Goal: Task Accomplishment & Management: Manage account settings

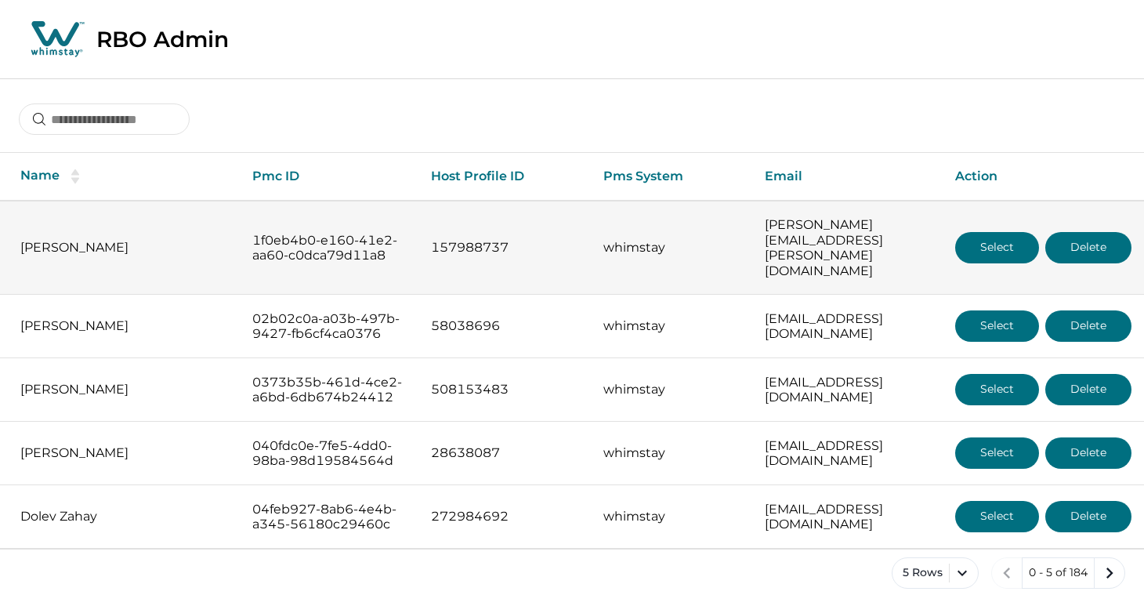
click at [1007, 239] on button "Select" at bounding box center [997, 247] width 84 height 31
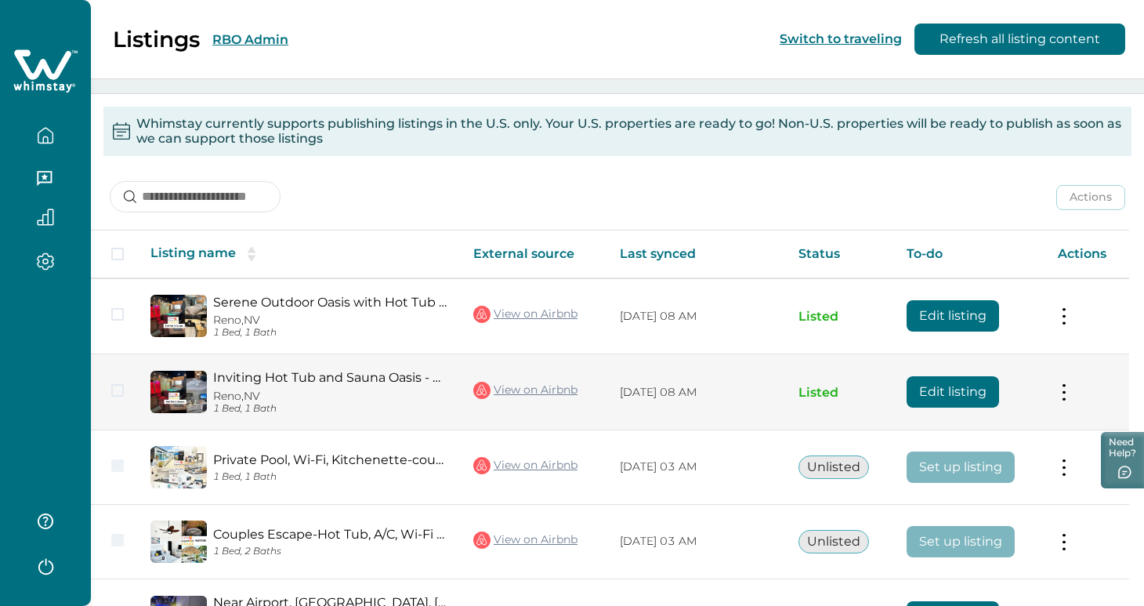
scroll to position [288, 0]
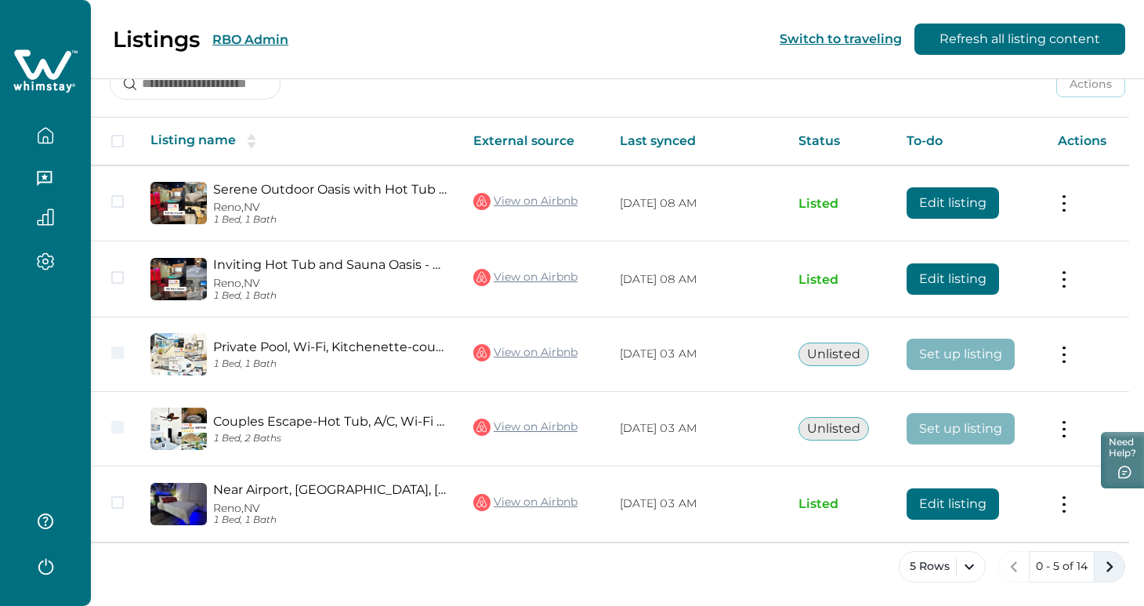
click at [1109, 576] on button "next page" at bounding box center [1109, 566] width 31 height 31
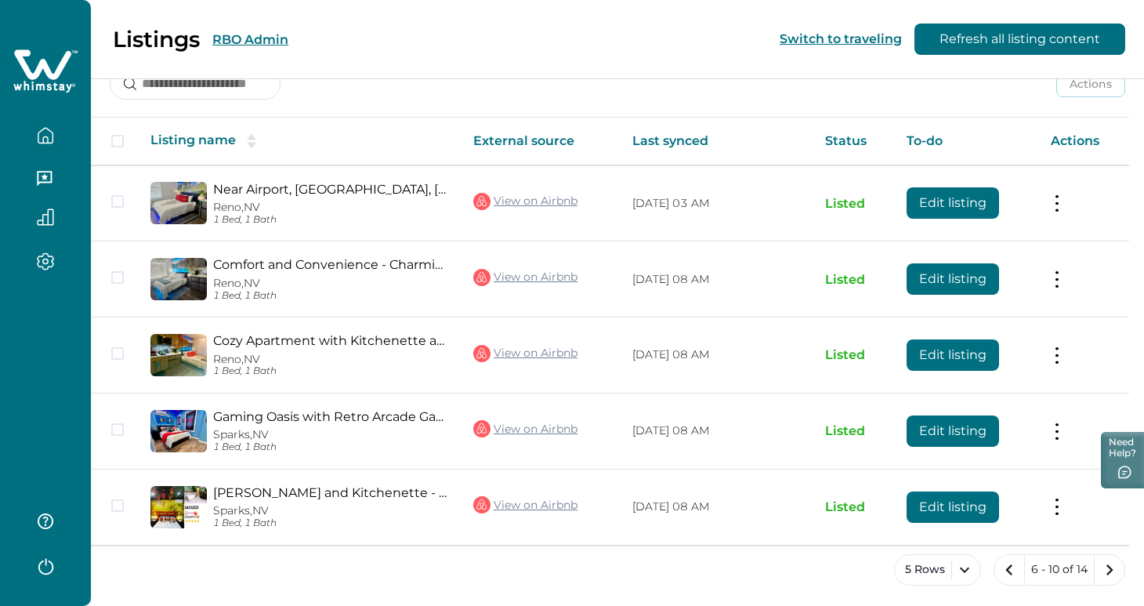
click at [1109, 576] on icon "next page" at bounding box center [1110, 570] width 22 height 22
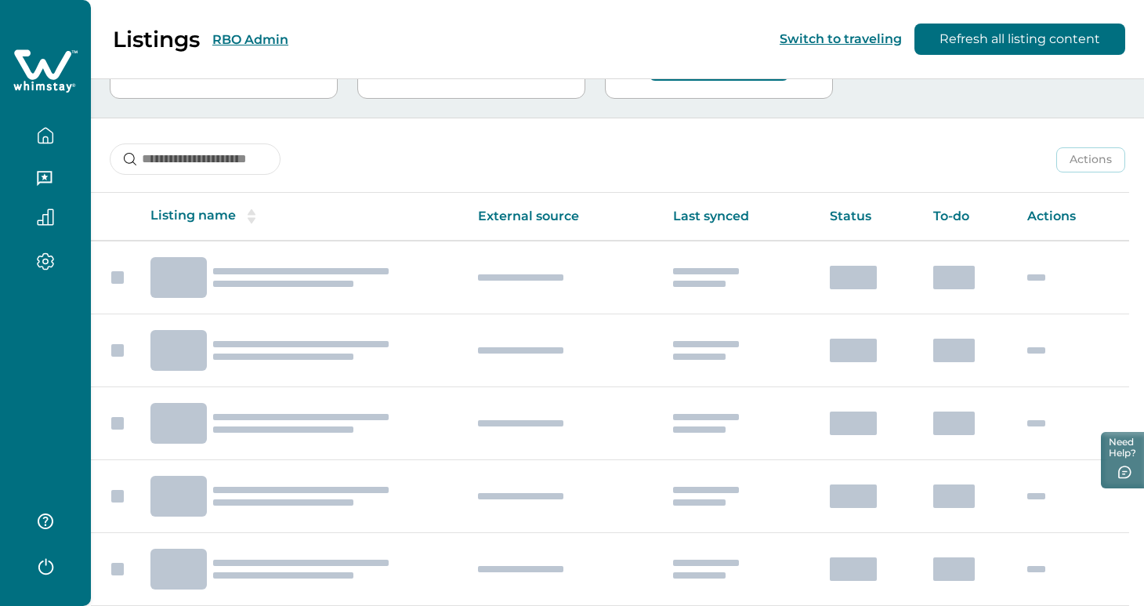
scroll to position [215, 0]
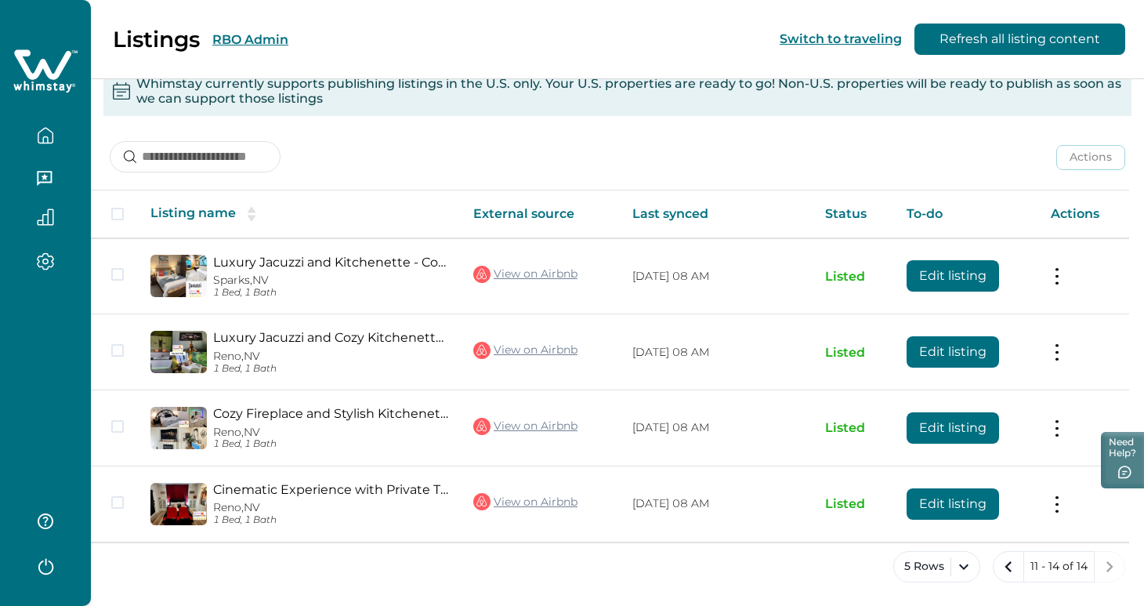
click at [282, 33] on button "RBO Admin" at bounding box center [250, 39] width 76 height 15
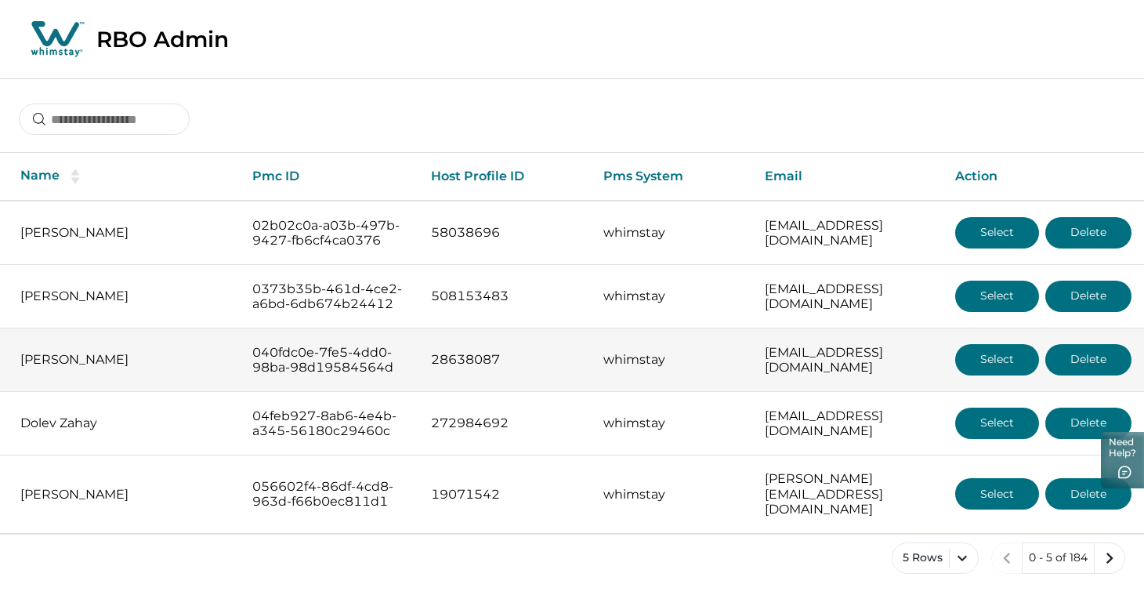
click at [980, 375] on button "Select" at bounding box center [997, 359] width 84 height 31
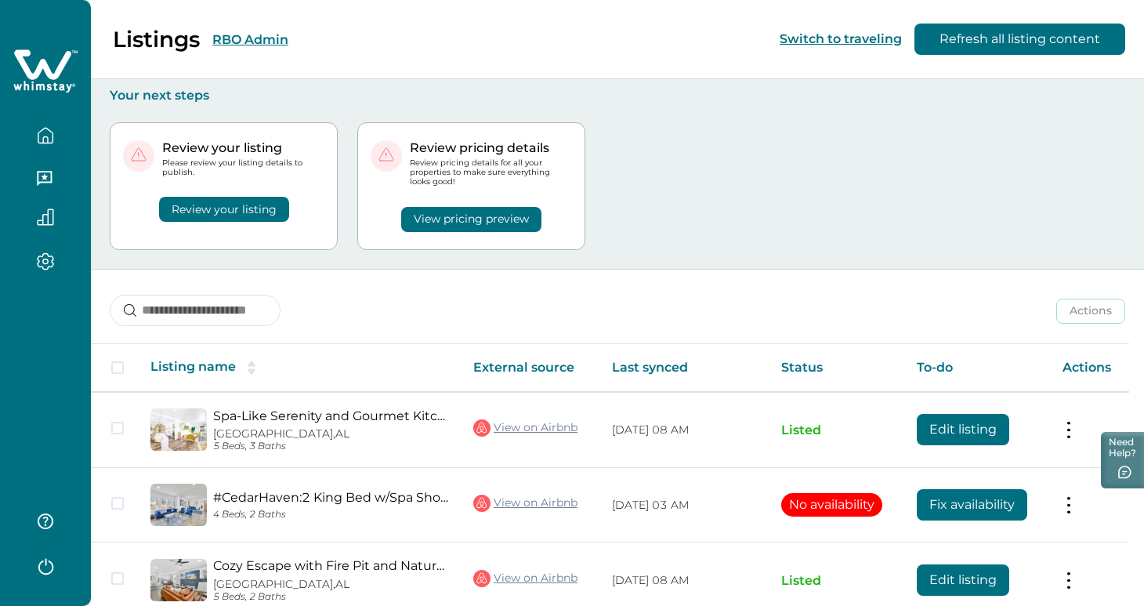
scroll to position [77, 0]
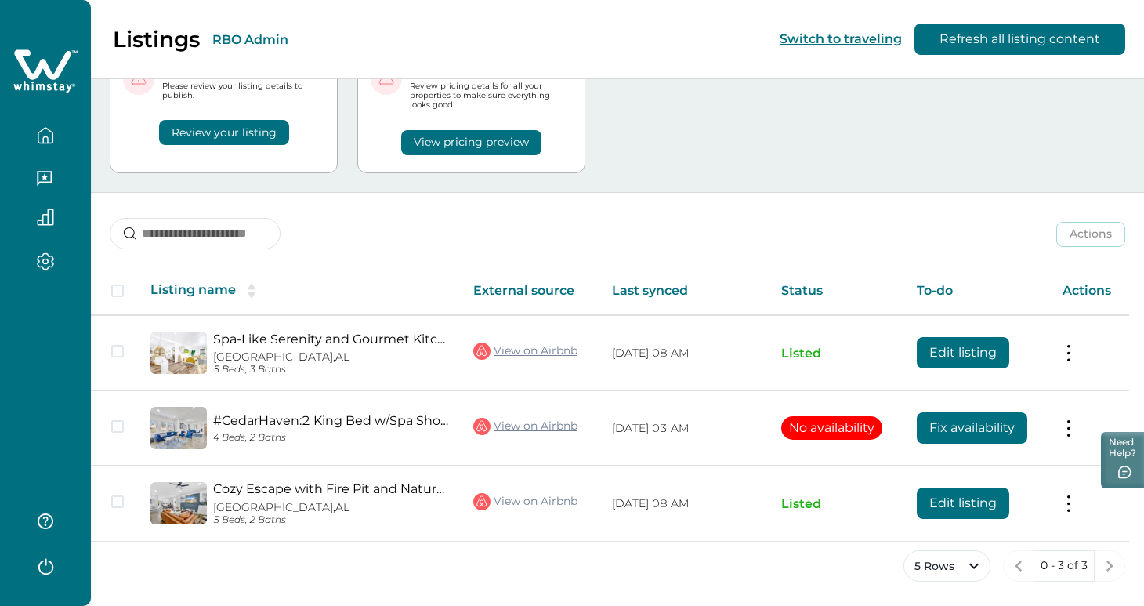
click at [278, 39] on button "RBO Admin" at bounding box center [250, 39] width 76 height 15
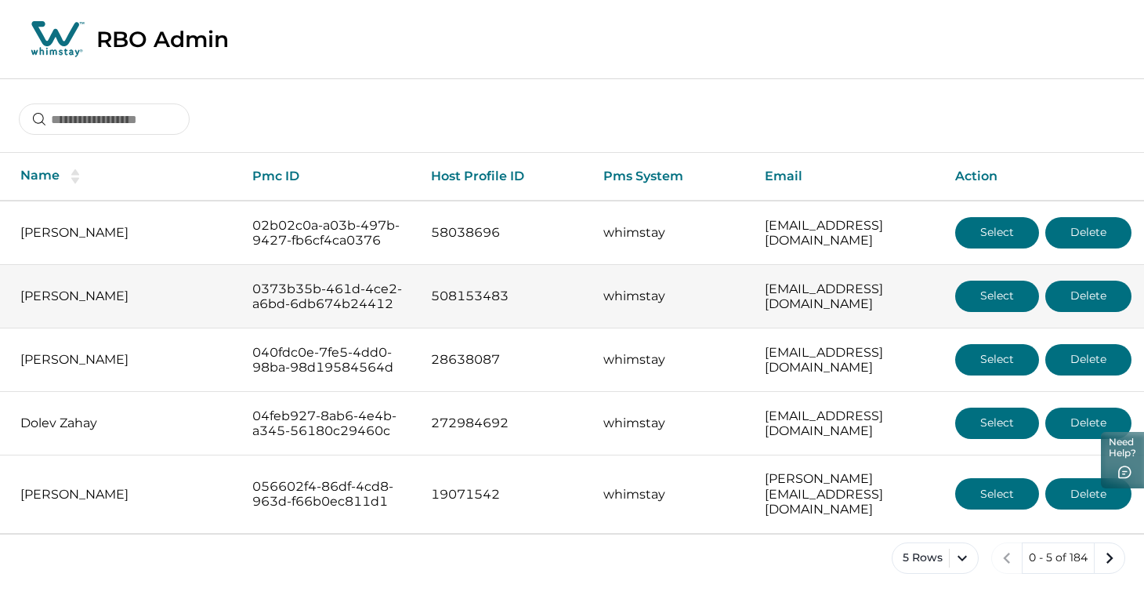
scroll to position [50, 0]
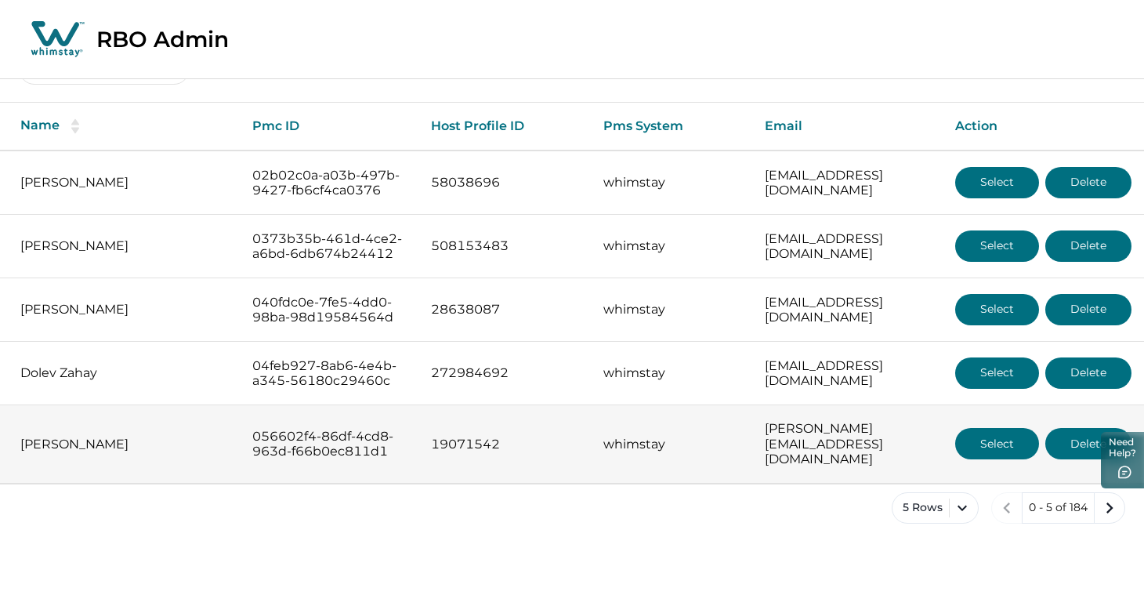
click at [1019, 459] on button "Select" at bounding box center [997, 443] width 84 height 31
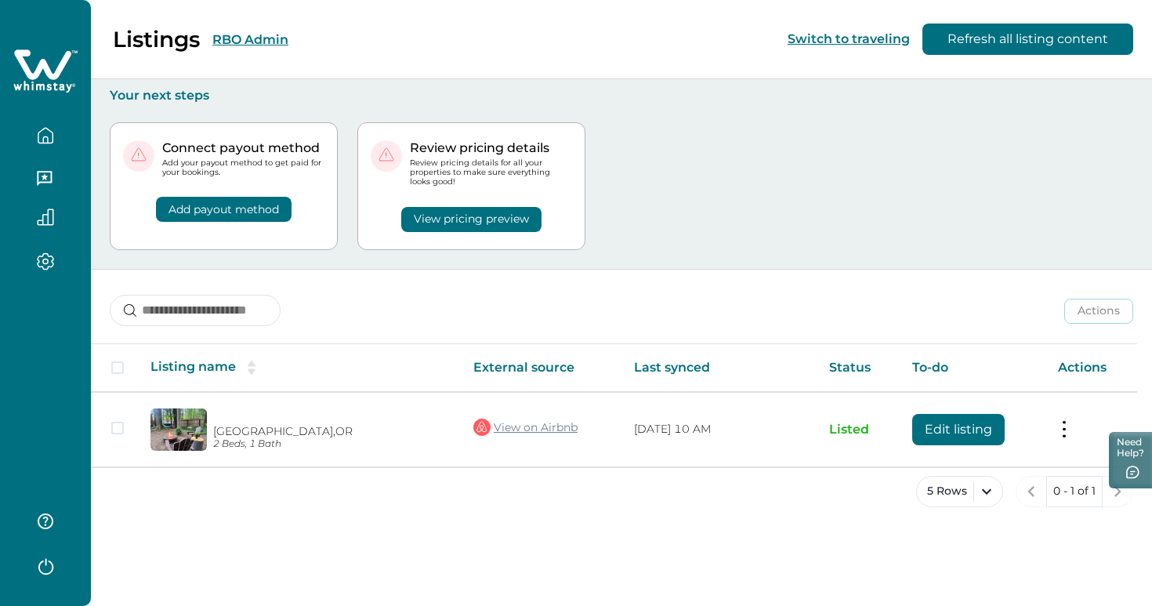
click at [248, 34] on button "RBO Admin" at bounding box center [250, 39] width 76 height 15
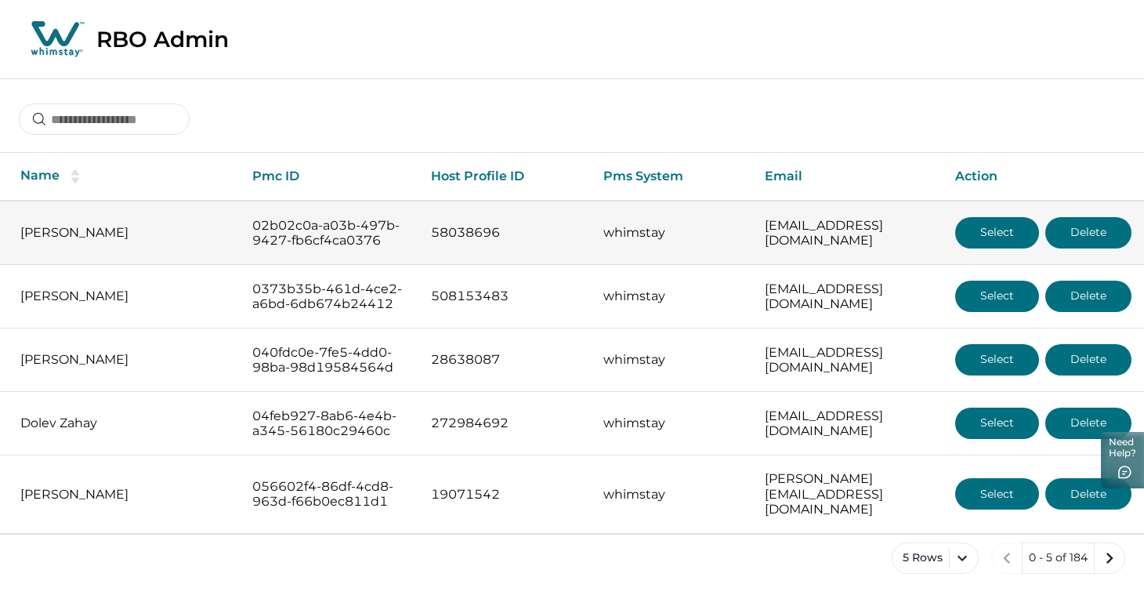
click at [982, 248] on button "Select" at bounding box center [997, 232] width 84 height 31
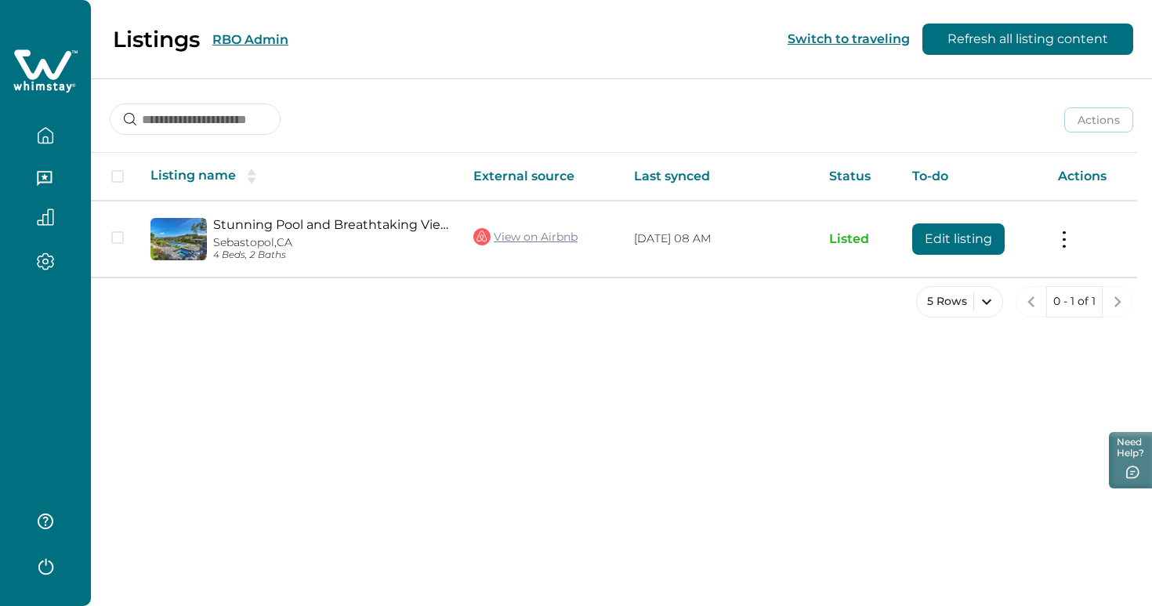
click at [234, 34] on button "RBO Admin" at bounding box center [250, 39] width 76 height 15
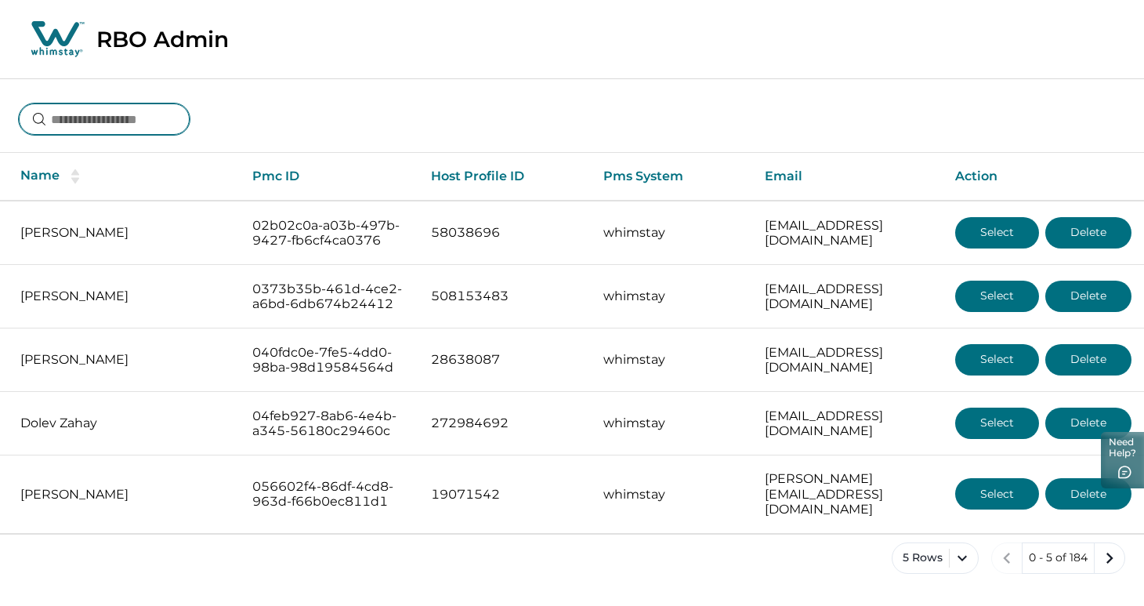
click at [161, 127] on input at bounding box center [104, 118] width 171 height 31
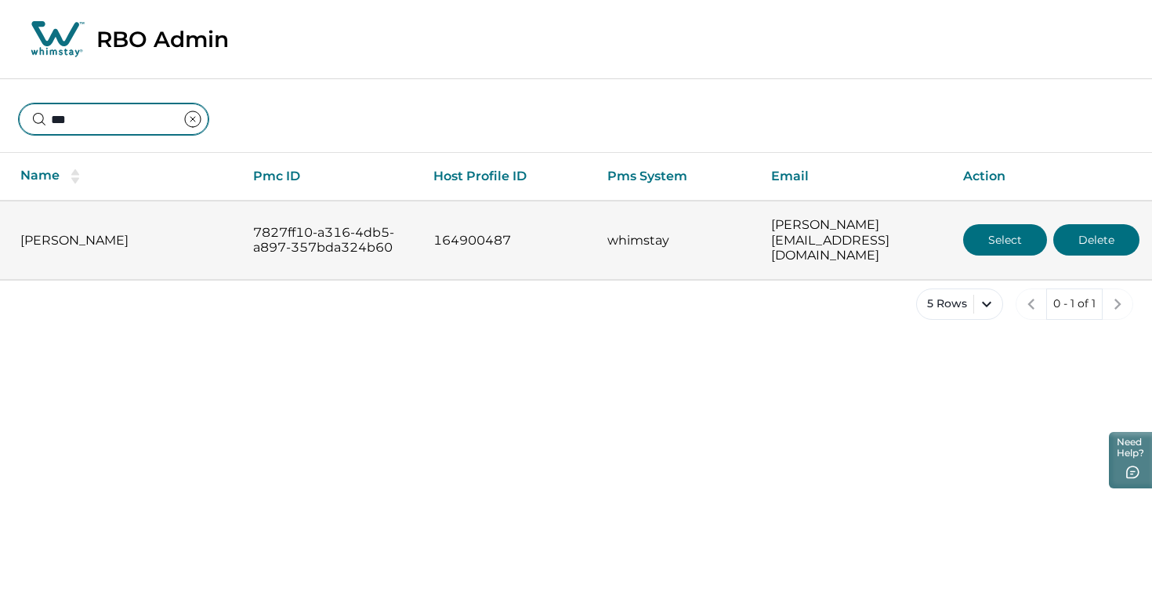
type input "***"
click at [1005, 226] on button "Select" at bounding box center [1005, 239] width 84 height 31
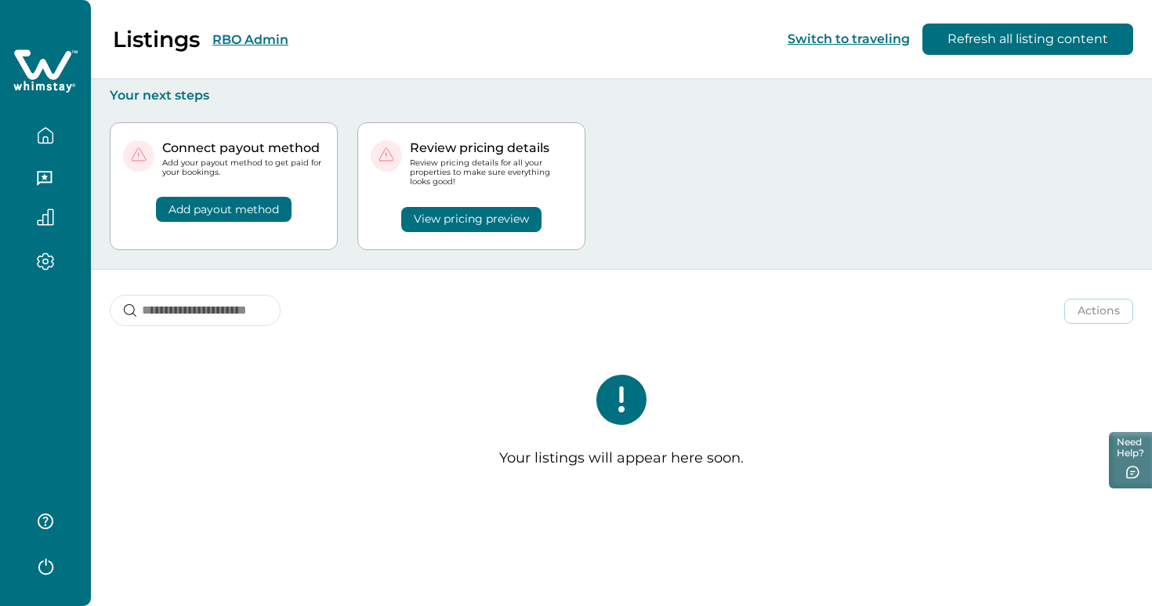
click at [269, 38] on button "RBO Admin" at bounding box center [250, 39] width 76 height 15
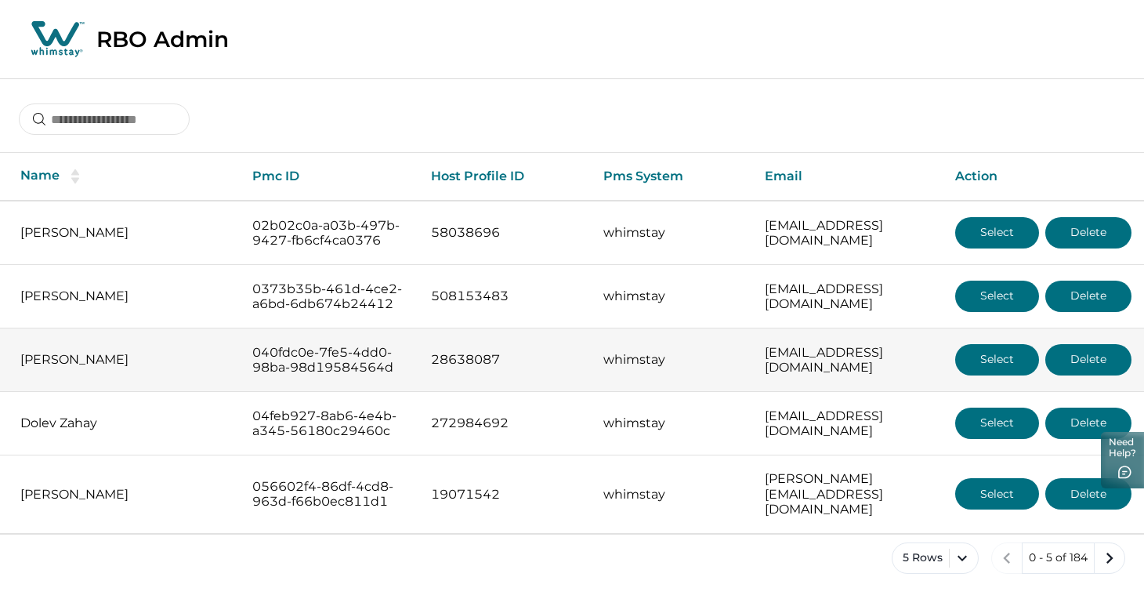
scroll to position [50, 0]
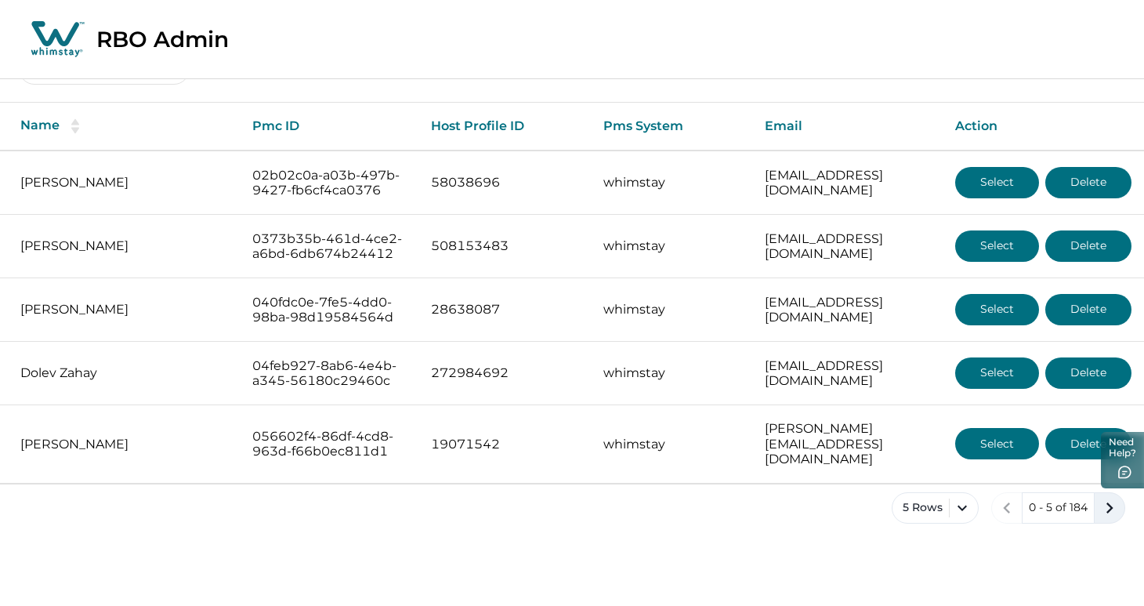
click at [1106, 519] on icon "next page" at bounding box center [1110, 508] width 22 height 22
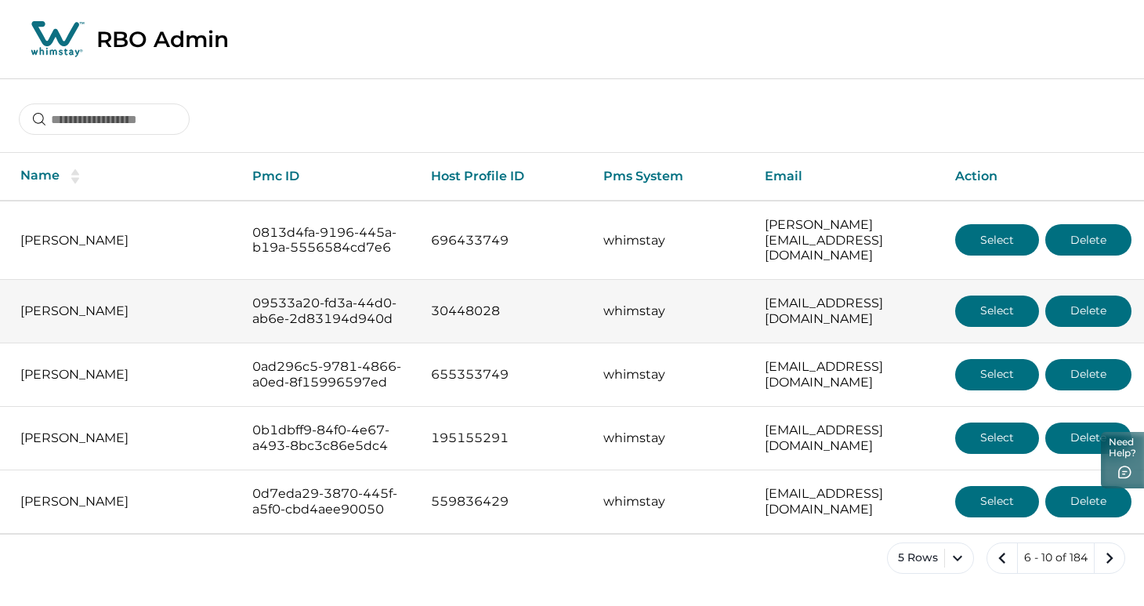
click at [987, 320] on button "Select" at bounding box center [997, 310] width 84 height 31
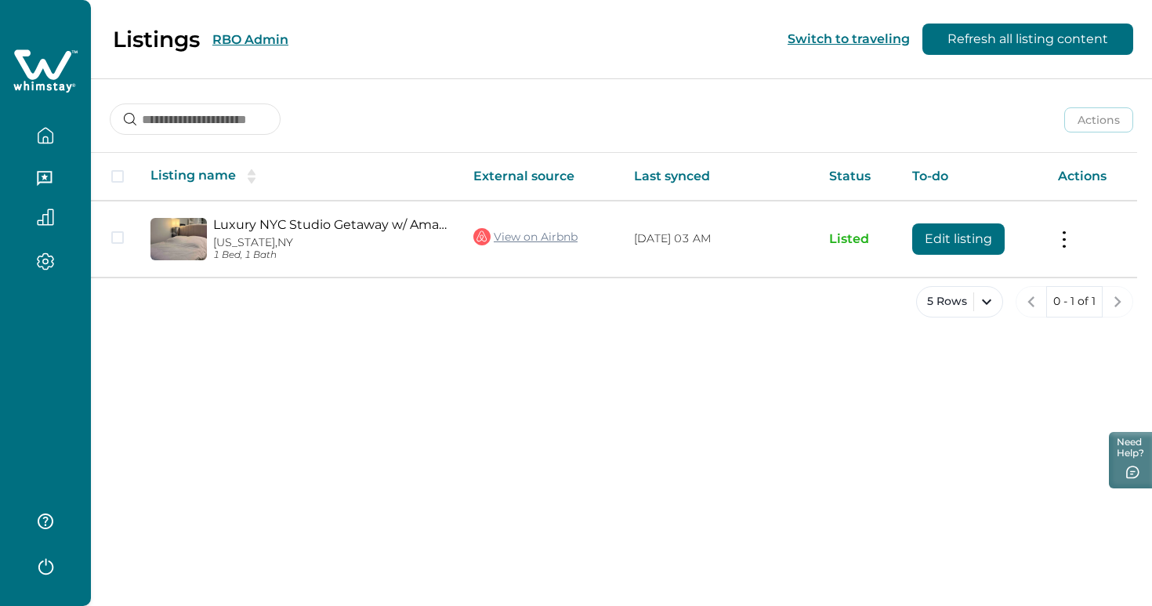
click at [230, 48] on div "Listings RBO Admin" at bounding box center [154, 39] width 270 height 27
click at [232, 44] on button "RBO Admin" at bounding box center [250, 39] width 76 height 15
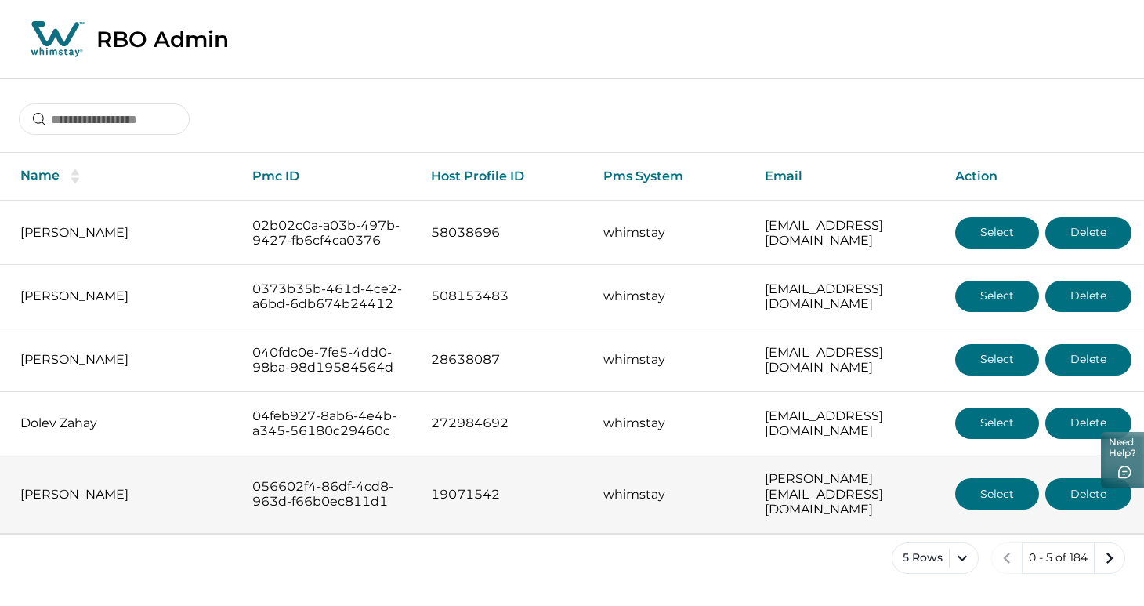
click at [1008, 509] on button "Select" at bounding box center [997, 493] width 84 height 31
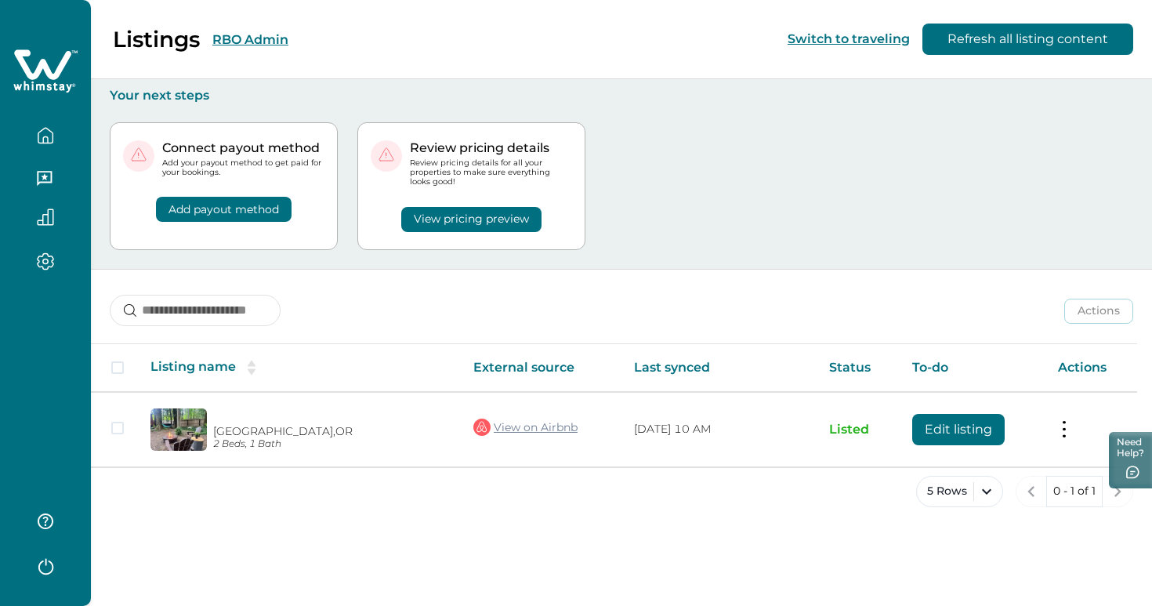
click at [268, 47] on div "Listings RBO Admin" at bounding box center [154, 39] width 270 height 27
click at [267, 44] on button "RBO Admin" at bounding box center [250, 39] width 76 height 15
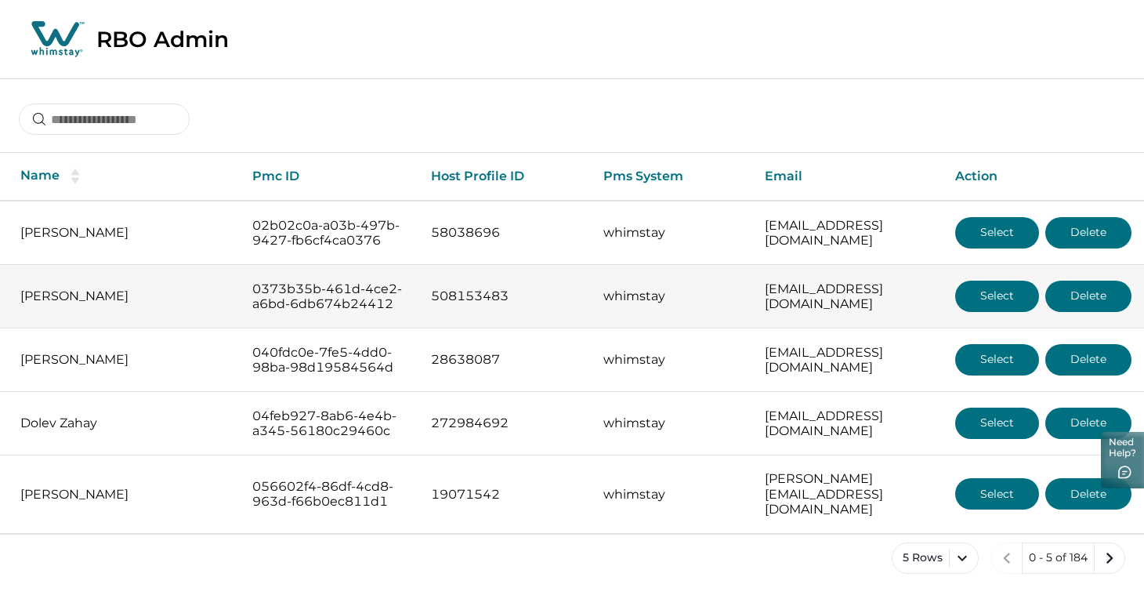
scroll to position [50, 0]
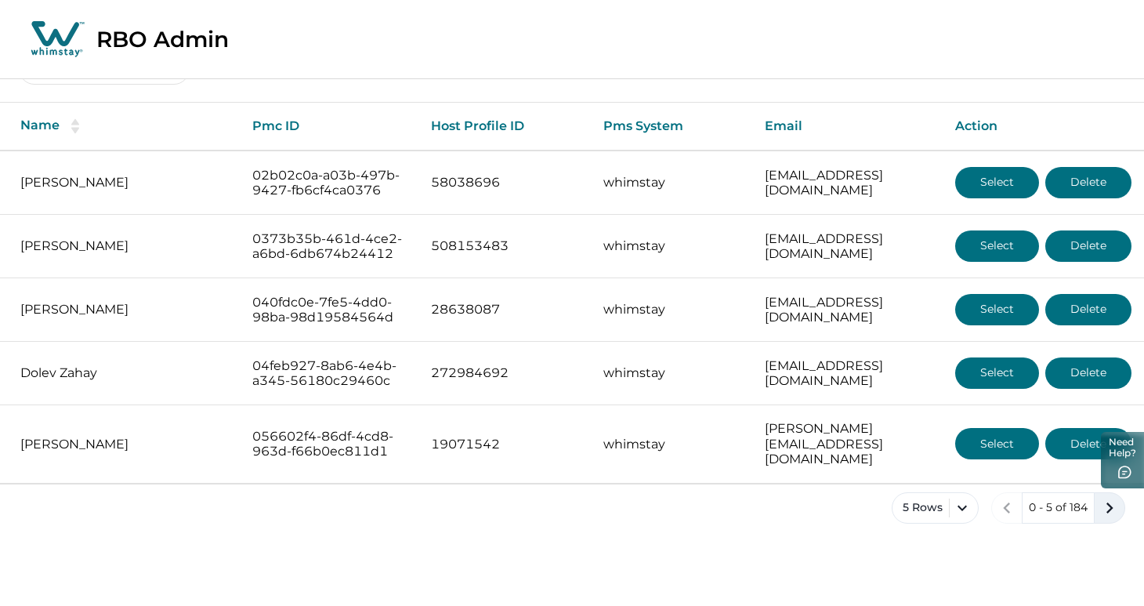
click at [1113, 519] on icon "next page" at bounding box center [1110, 508] width 22 height 22
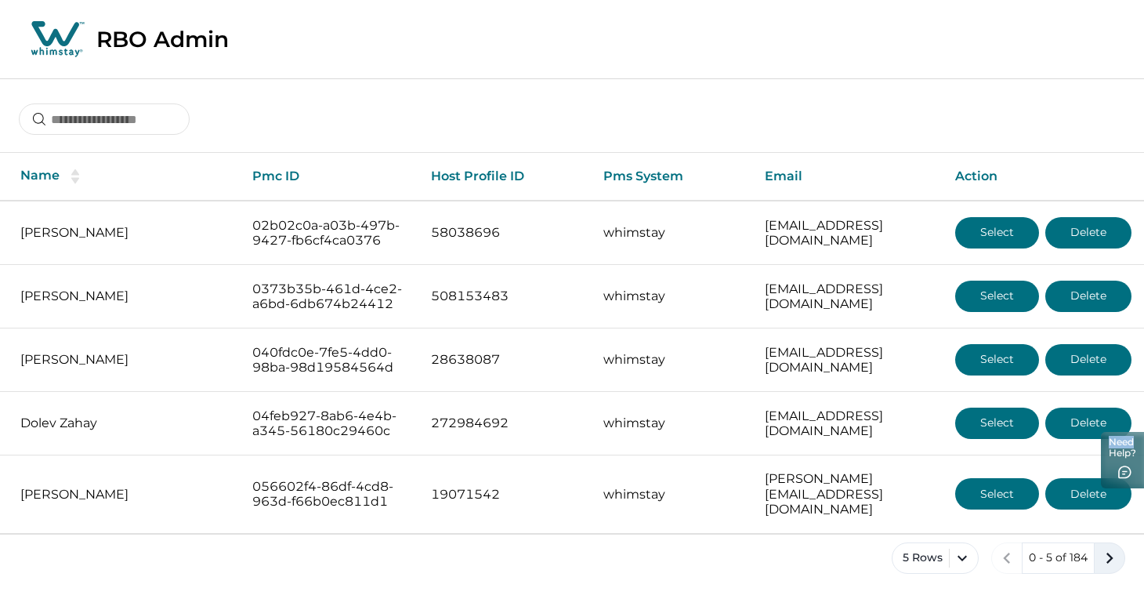
click at [1113, 563] on html "Skip to Content RBO Admin Name Pmc ID Host Profile ID Pms System Email Action […" at bounding box center [572, 358] width 1144 height 716
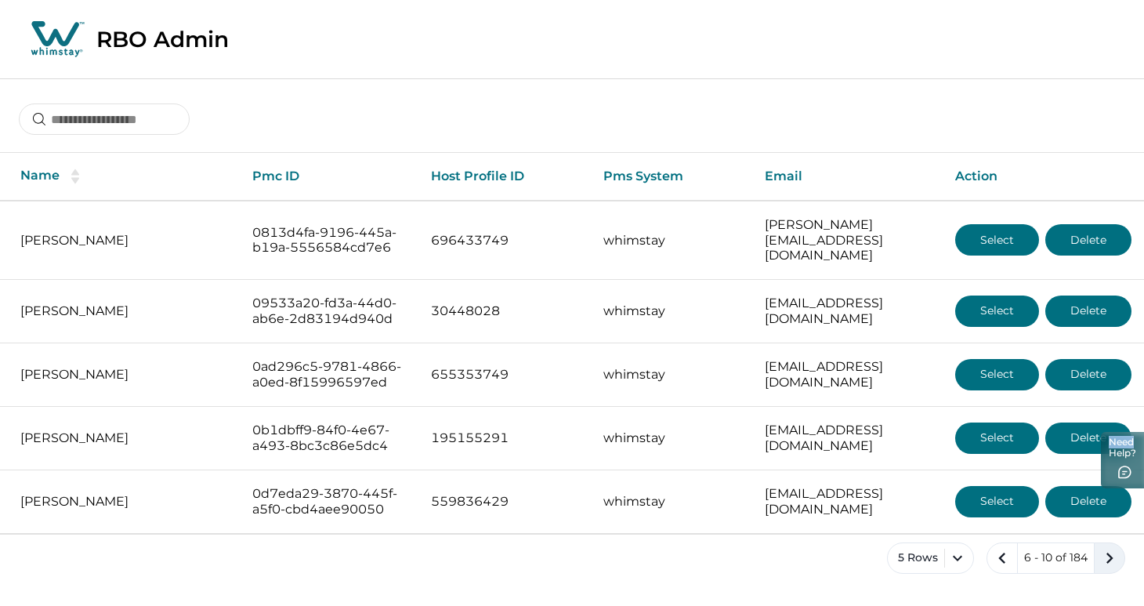
click at [1113, 517] on button "Delete" at bounding box center [1088, 501] width 86 height 31
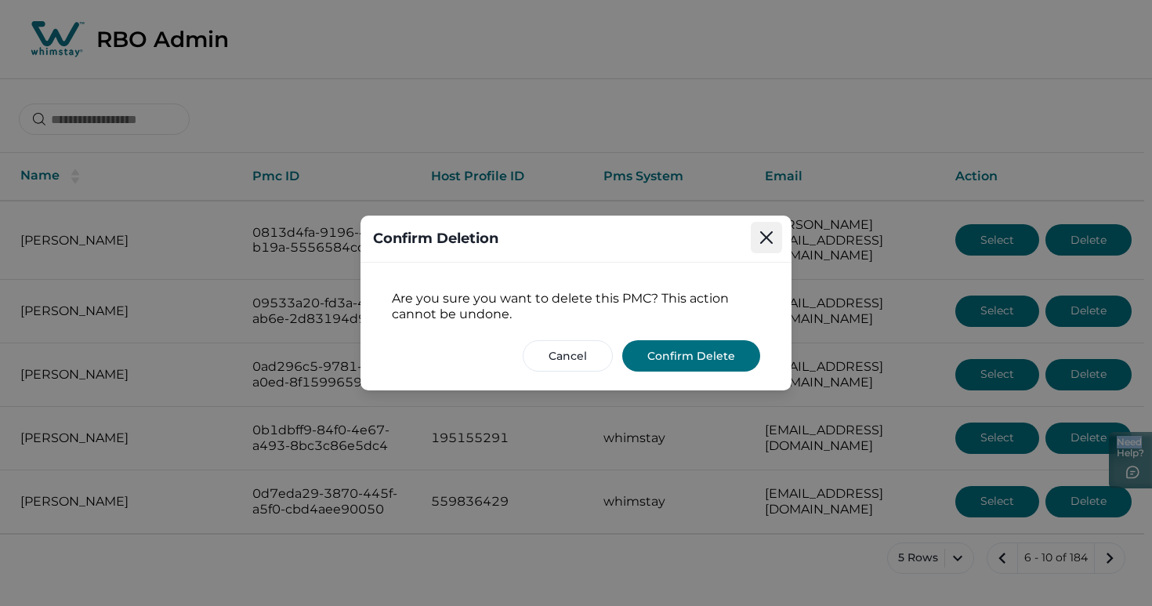
click at [771, 230] on button "Close" at bounding box center [766, 237] width 31 height 31
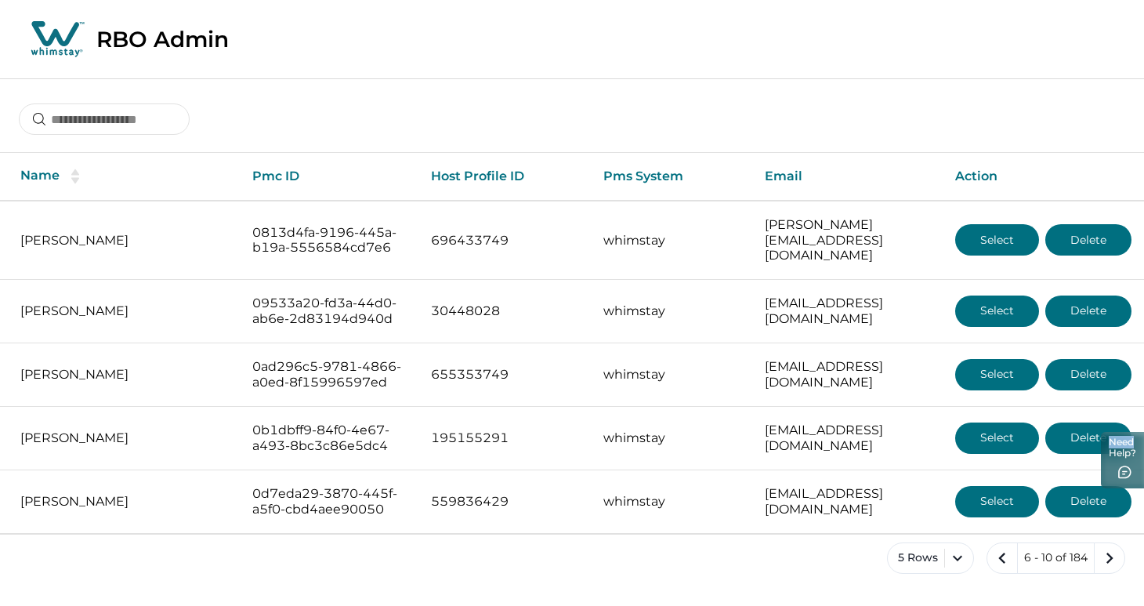
scroll to position [50, 0]
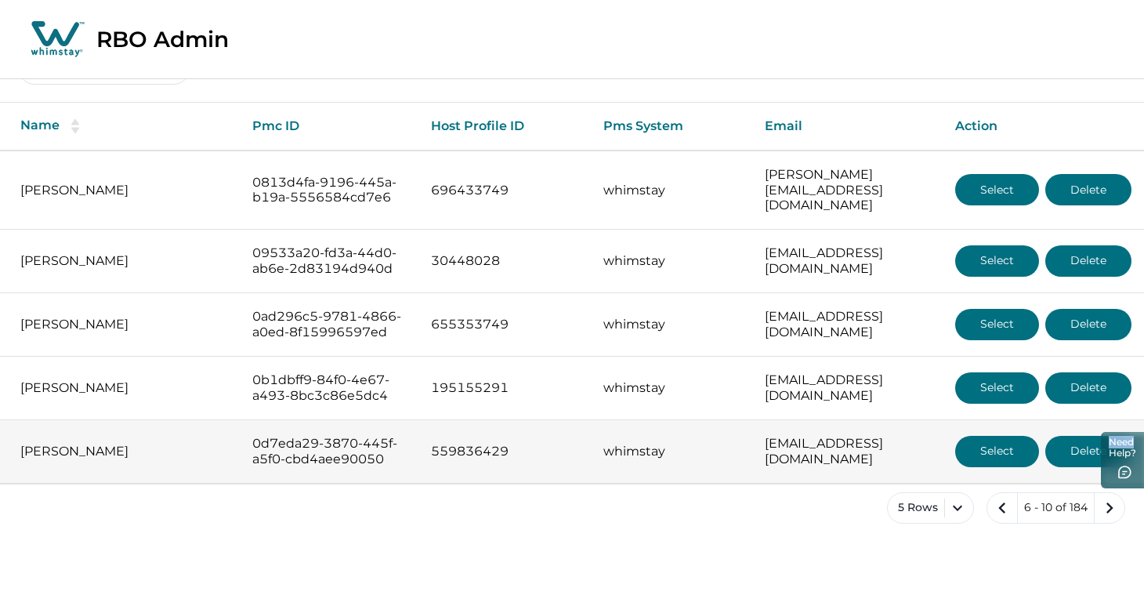
click at [1011, 467] on button "Select" at bounding box center [997, 451] width 84 height 31
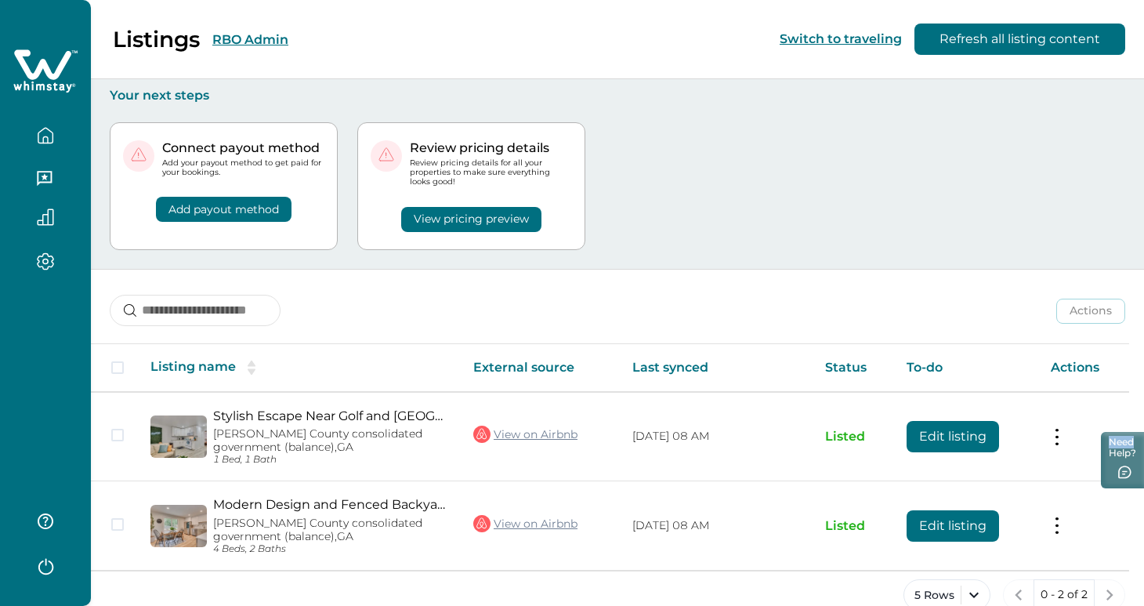
scroll to position [29, 0]
